Goal: Transaction & Acquisition: Purchase product/service

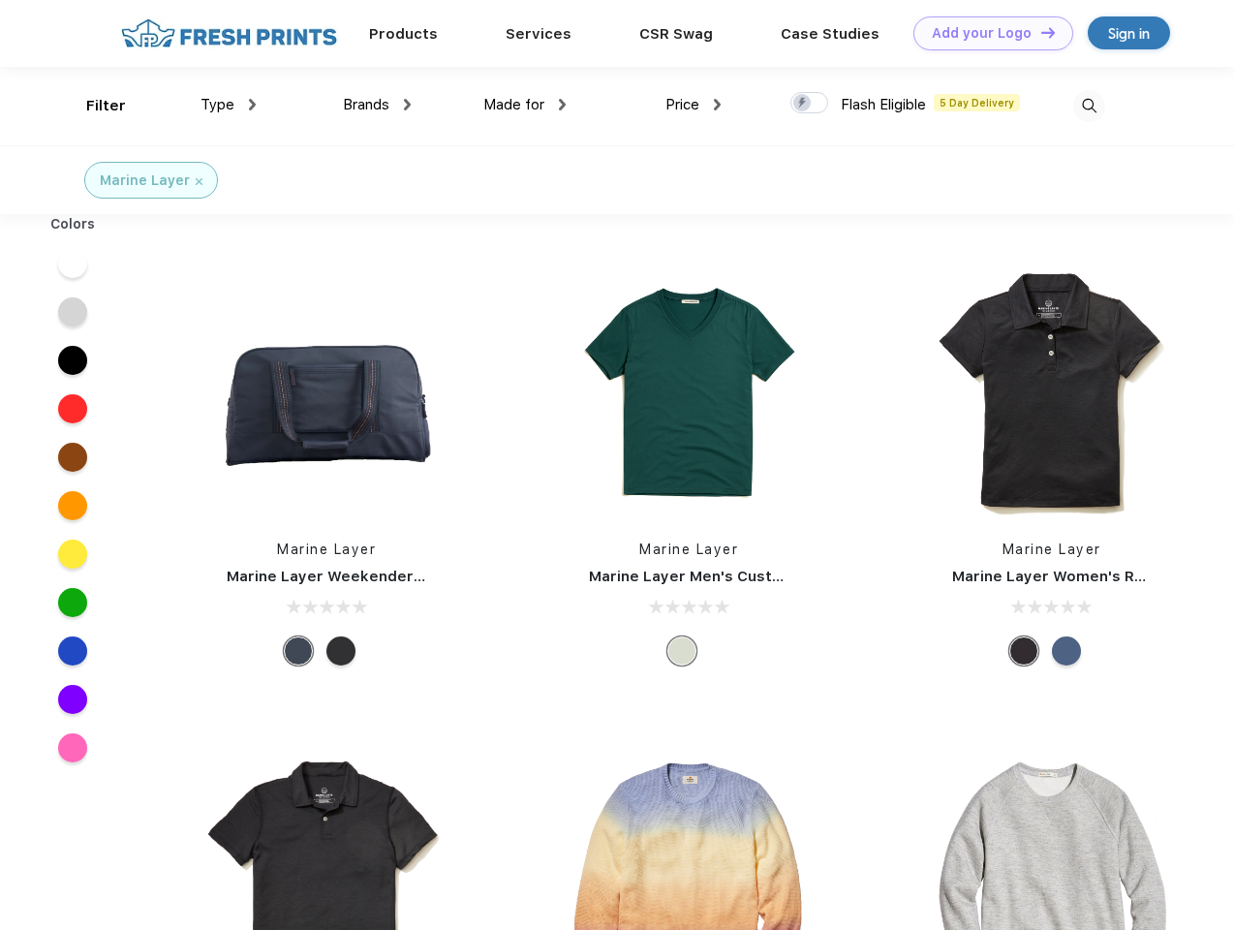
click at [986, 33] on link "Add your Logo Design Tool" at bounding box center [994, 33] width 160 height 34
click at [0, 0] on div "Design Tool" at bounding box center [0, 0] width 0 height 0
click at [1040, 32] on link "Add your Logo Design Tool" at bounding box center [994, 33] width 160 height 34
click at [93, 106] on div "Filter" at bounding box center [106, 106] width 40 height 22
click at [229, 105] on span "Type" at bounding box center [218, 104] width 34 height 17
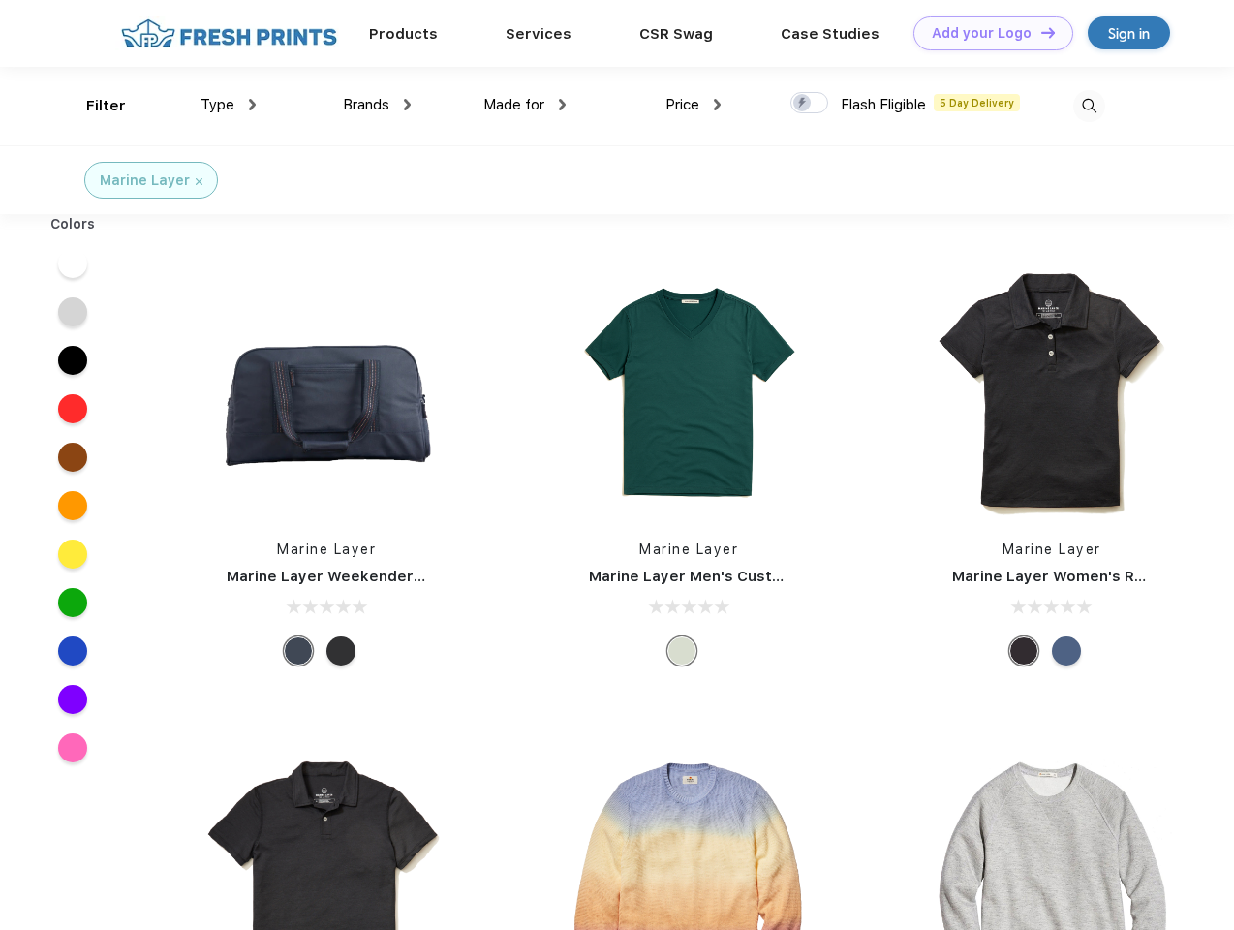
click at [377, 105] on span "Brands" at bounding box center [366, 104] width 47 height 17
click at [525, 105] on span "Made for" at bounding box center [513, 104] width 61 height 17
click at [694, 105] on span "Price" at bounding box center [683, 104] width 34 height 17
click at [810, 104] on div at bounding box center [810, 102] width 38 height 21
click at [803, 104] on input "checkbox" at bounding box center [797, 97] width 13 height 13
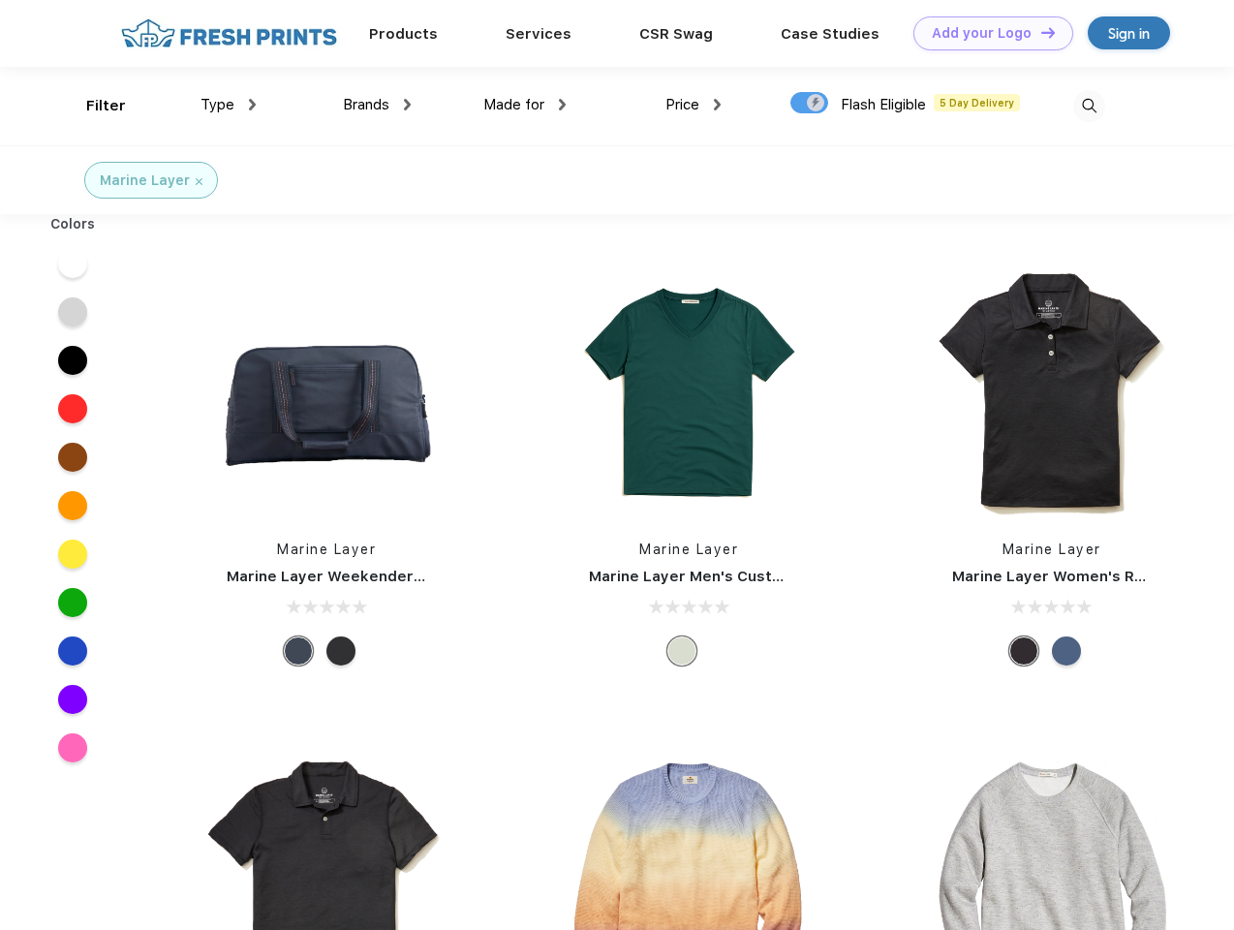
click at [1089, 106] on img at bounding box center [1090, 106] width 32 height 32
